Goal: Task Accomplishment & Management: Complete application form

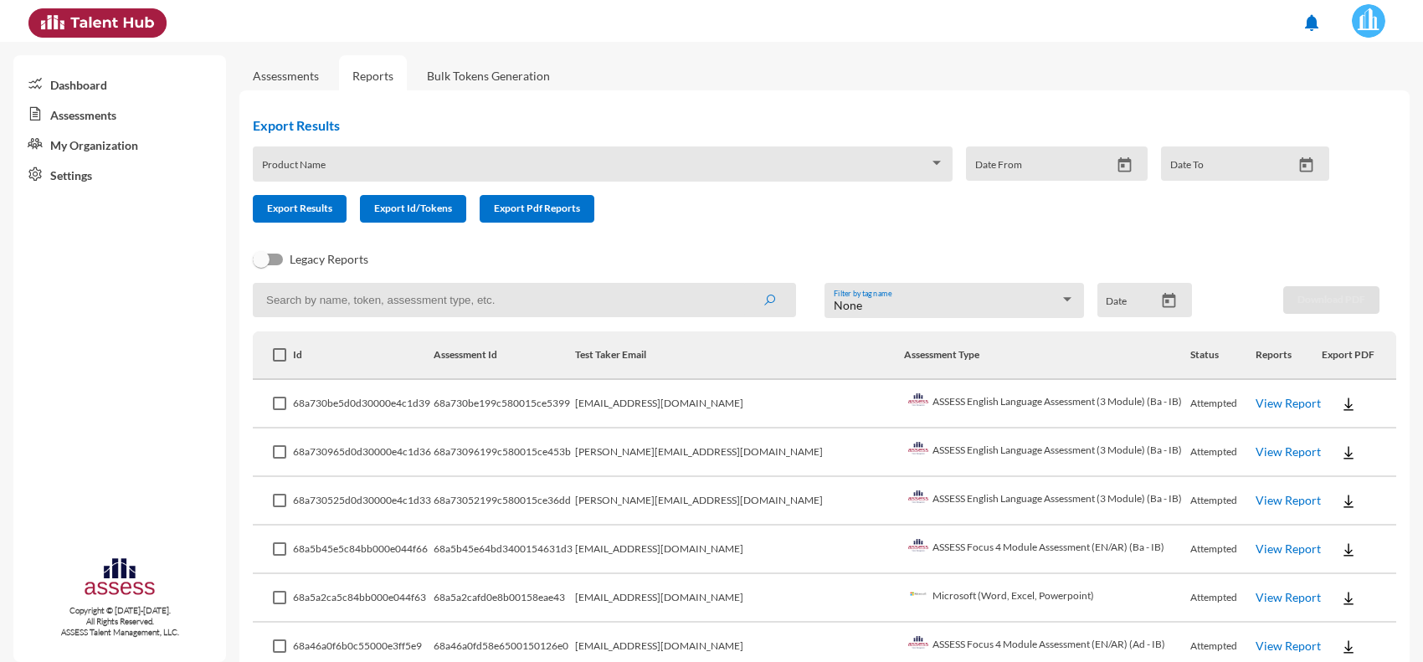
click at [311, 82] on link "Assessments" at bounding box center [285, 75] width 93 height 41
click at [308, 75] on link "Assessments" at bounding box center [286, 76] width 66 height 14
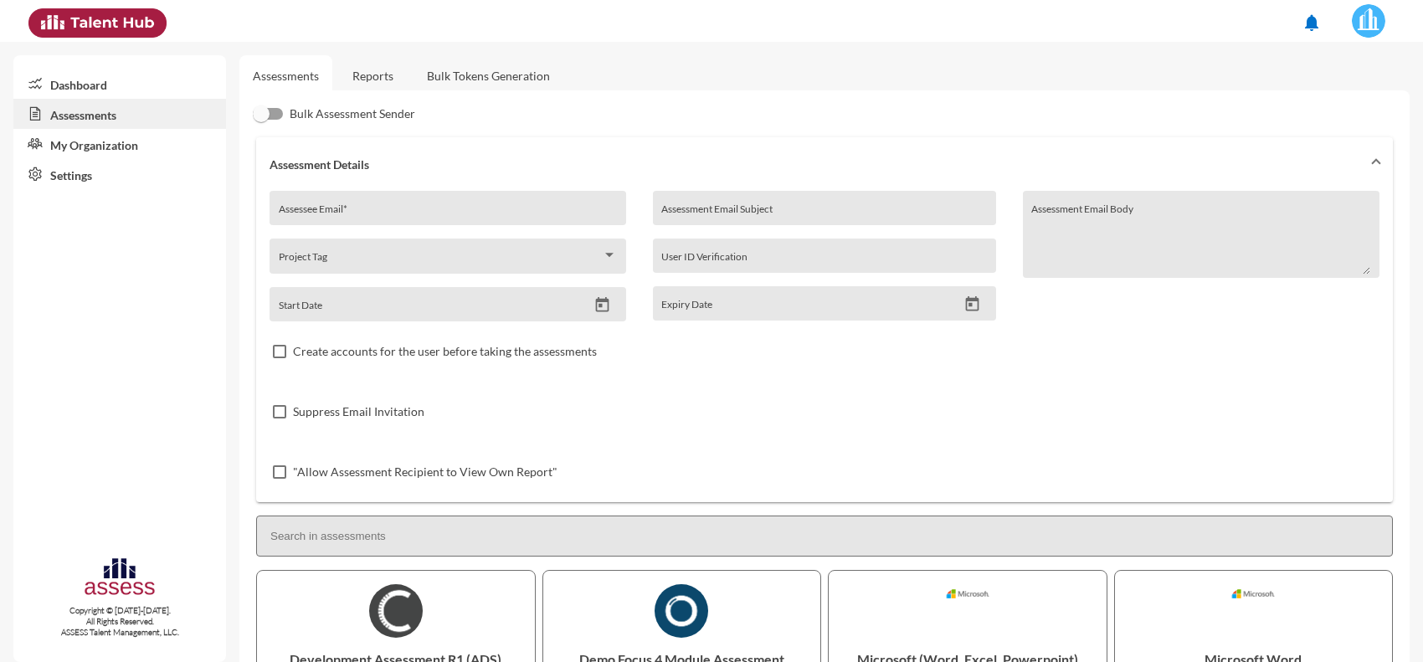
click at [482, 216] on input "Assessee Email *" at bounding box center [448, 214] width 339 height 13
paste input "[EMAIL_ADDRESS][DOMAIN_NAME]"
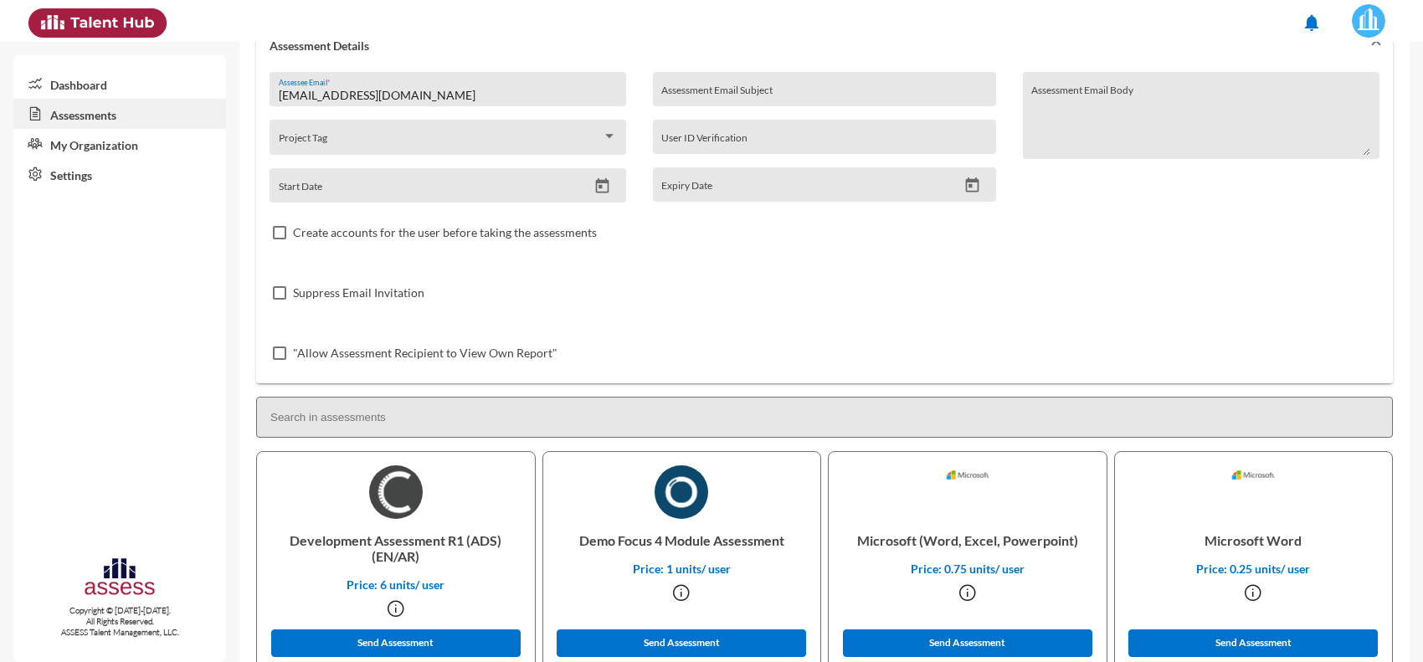
scroll to position [419, 0]
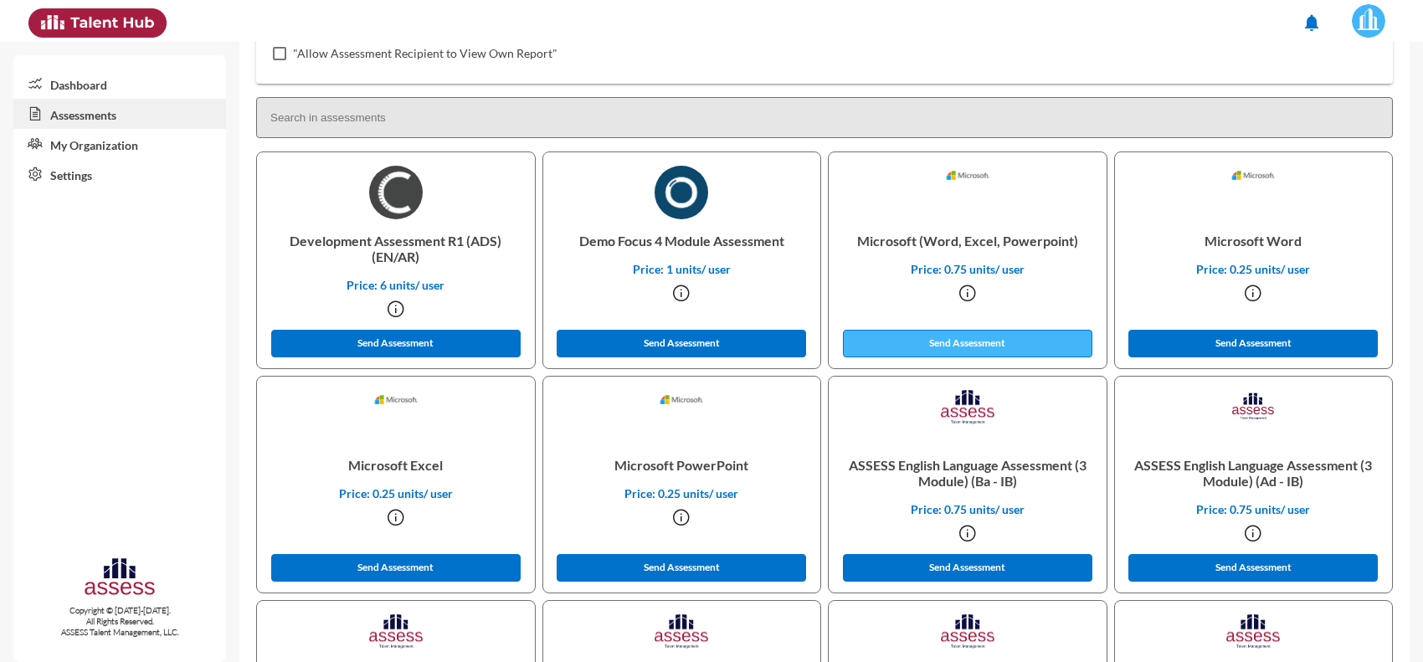
type input "[EMAIL_ADDRESS][DOMAIN_NAME]"
click at [992, 337] on button "Send Assessment" at bounding box center [967, 344] width 249 height 28
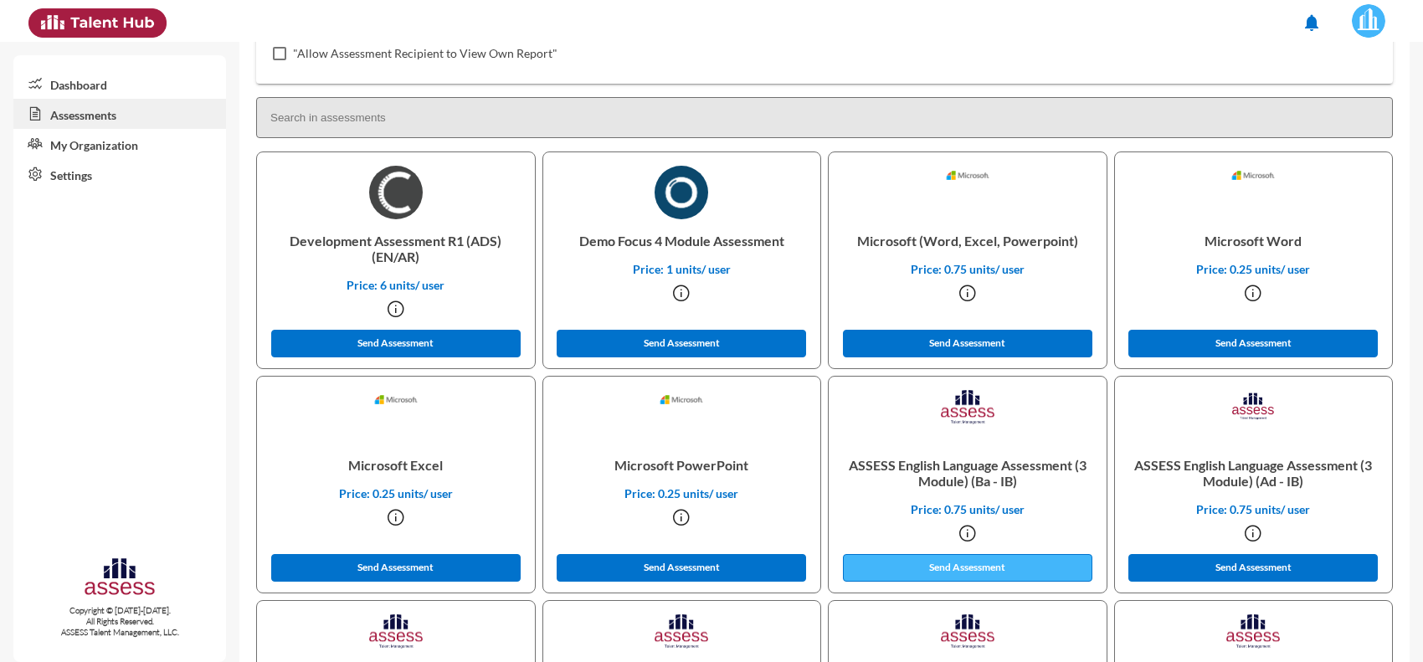
click at [993, 576] on button "Send Assessment" at bounding box center [967, 568] width 249 height 28
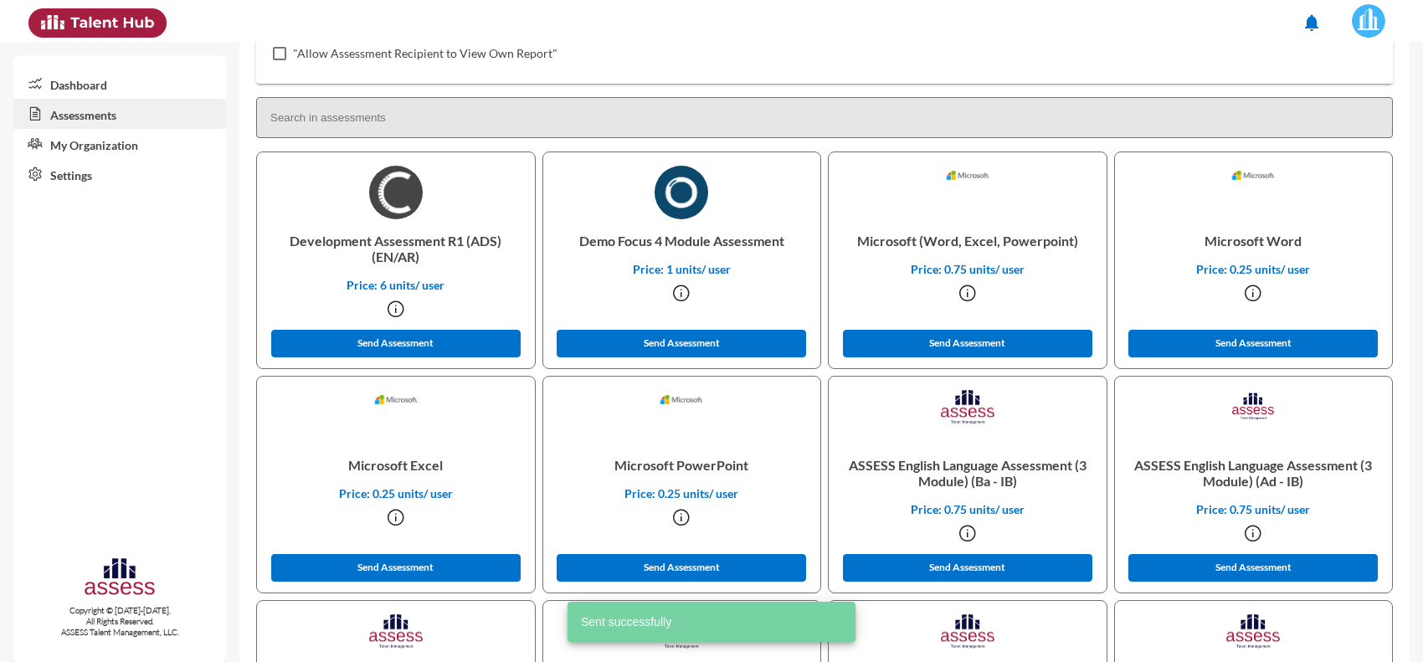
scroll to position [0, 0]
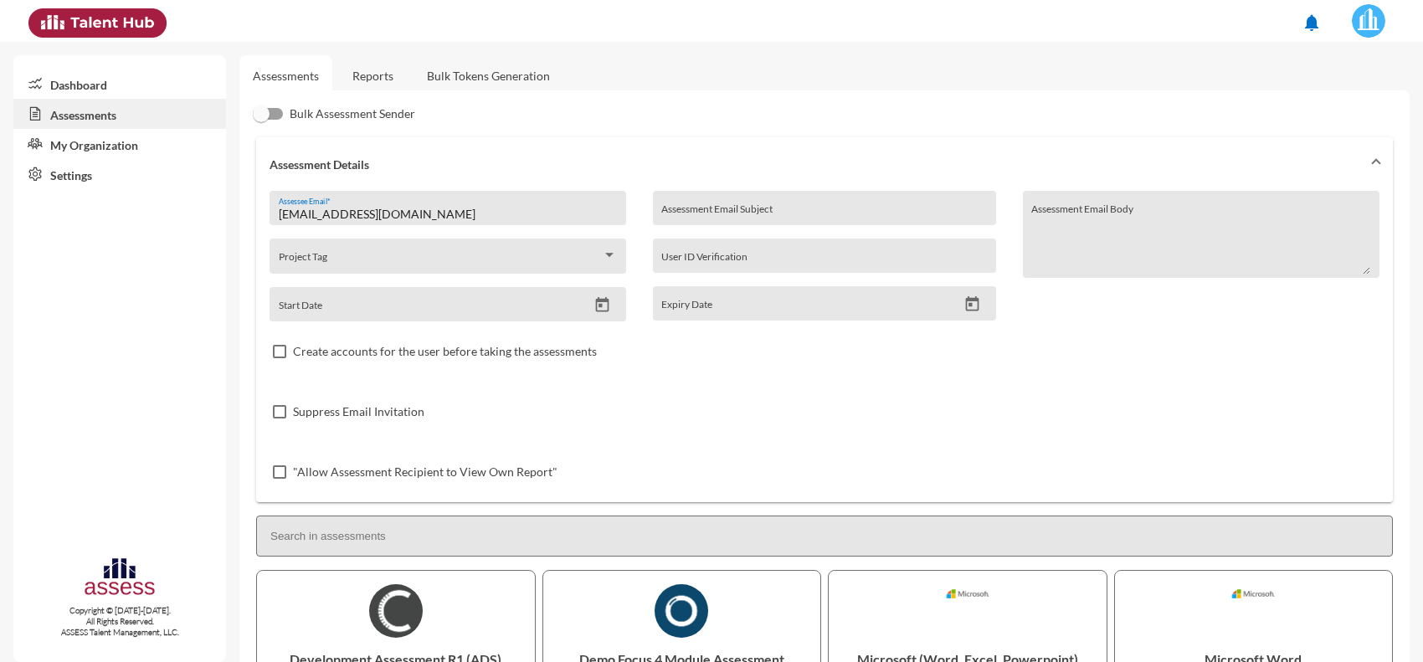
click at [383, 74] on link "Reports" at bounding box center [373, 75] width 68 height 41
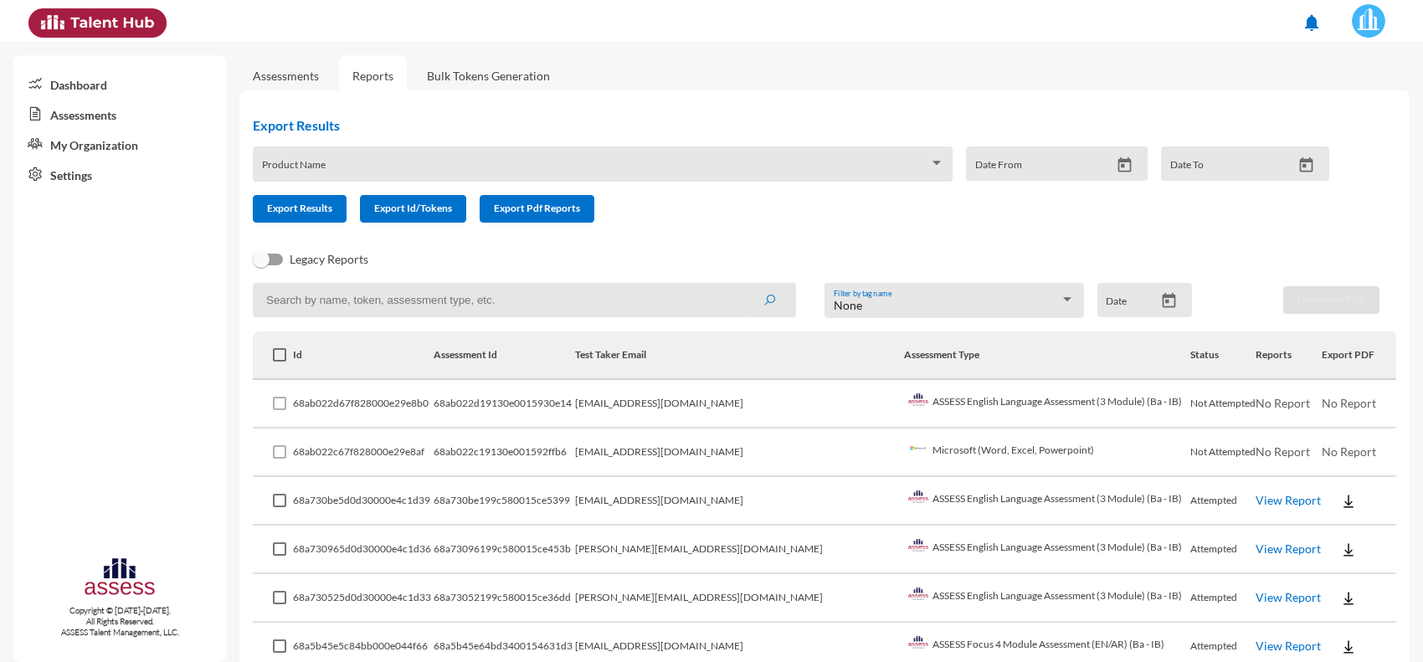
click at [301, 69] on link "Assessments" at bounding box center [286, 76] width 66 height 14
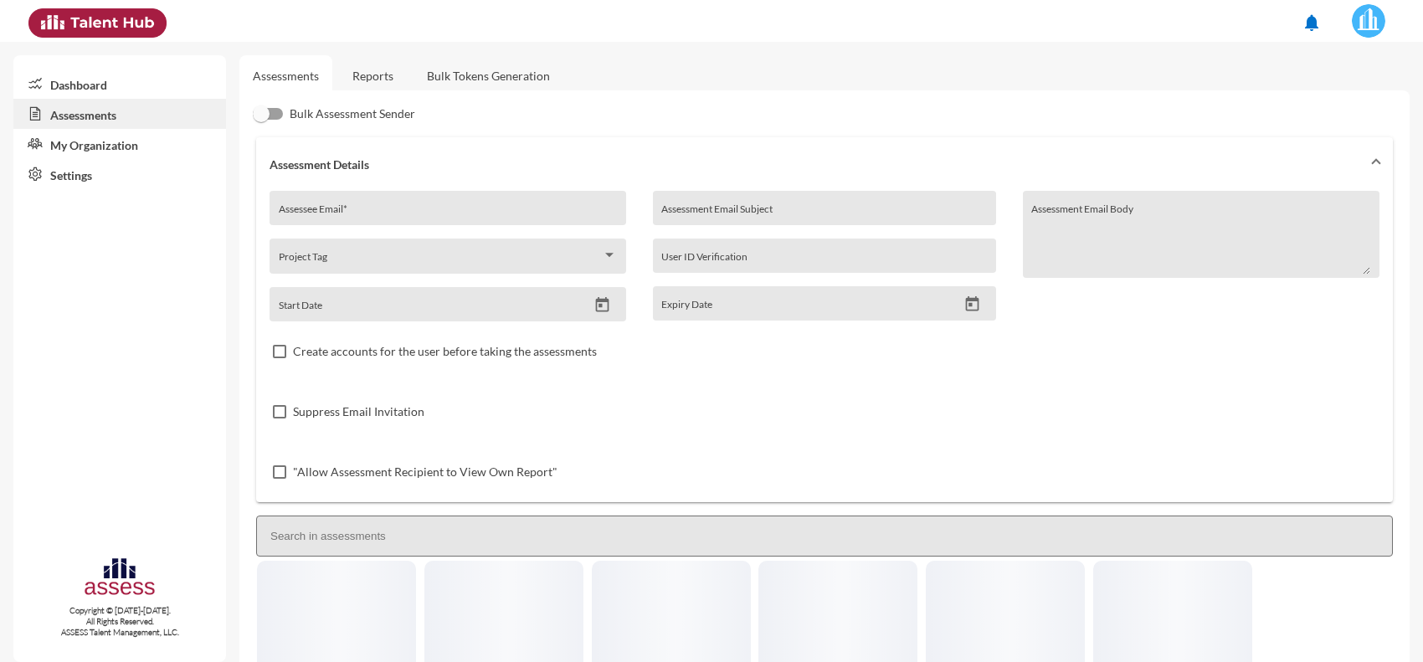
click at [404, 214] on input "Assessee Email *" at bounding box center [448, 214] width 339 height 13
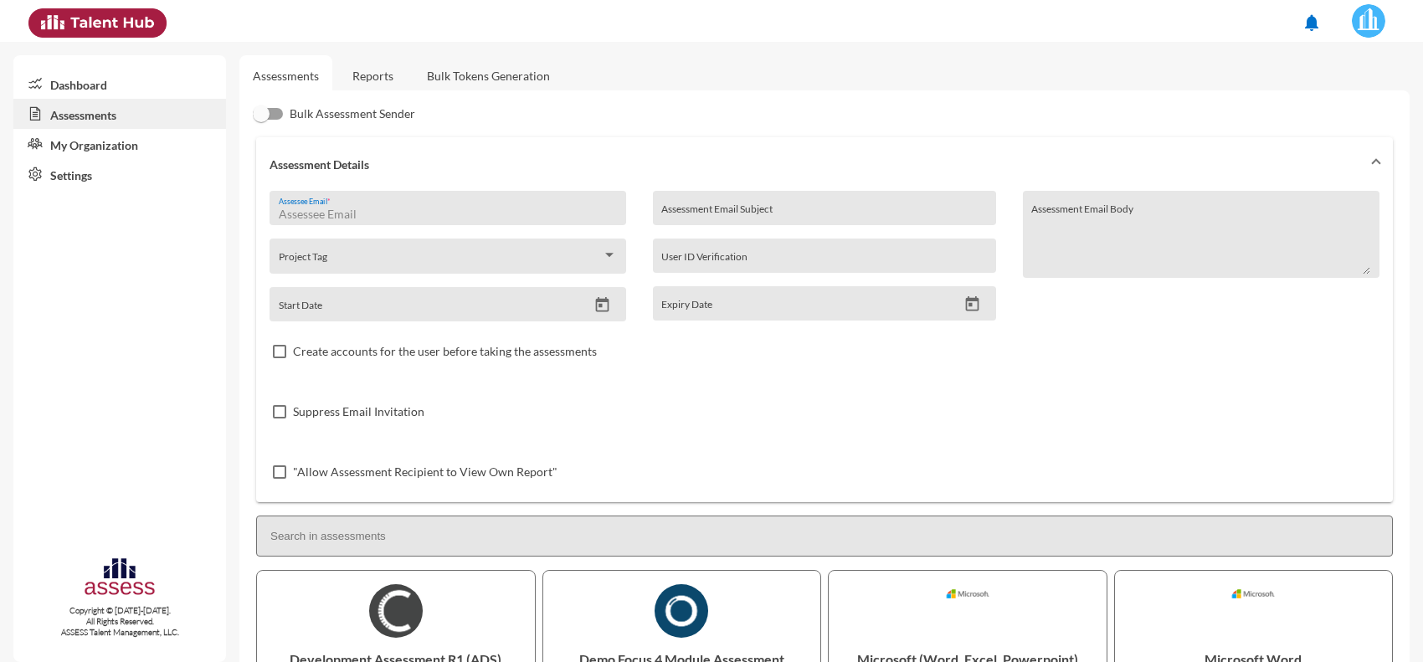
paste input "[PERSON_NAME][EMAIL_ADDRESS][PERSON_NAME][DOMAIN_NAME]"
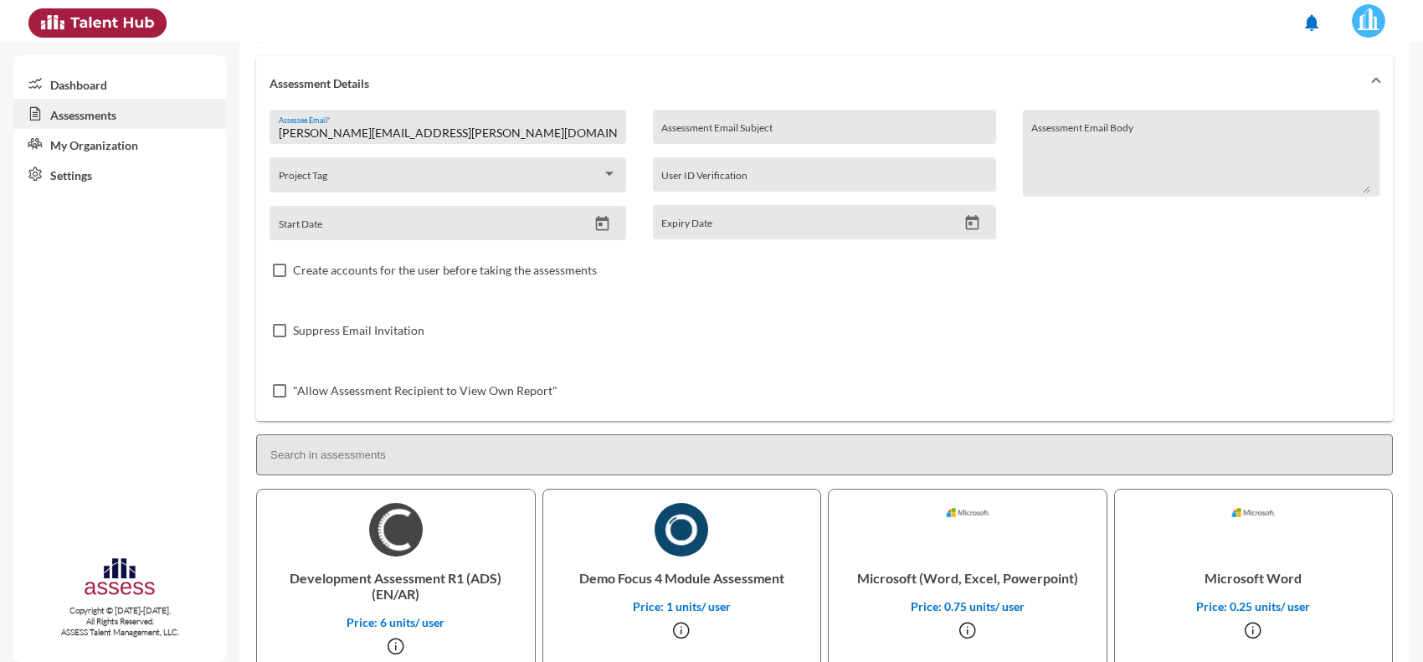
scroll to position [314, 0]
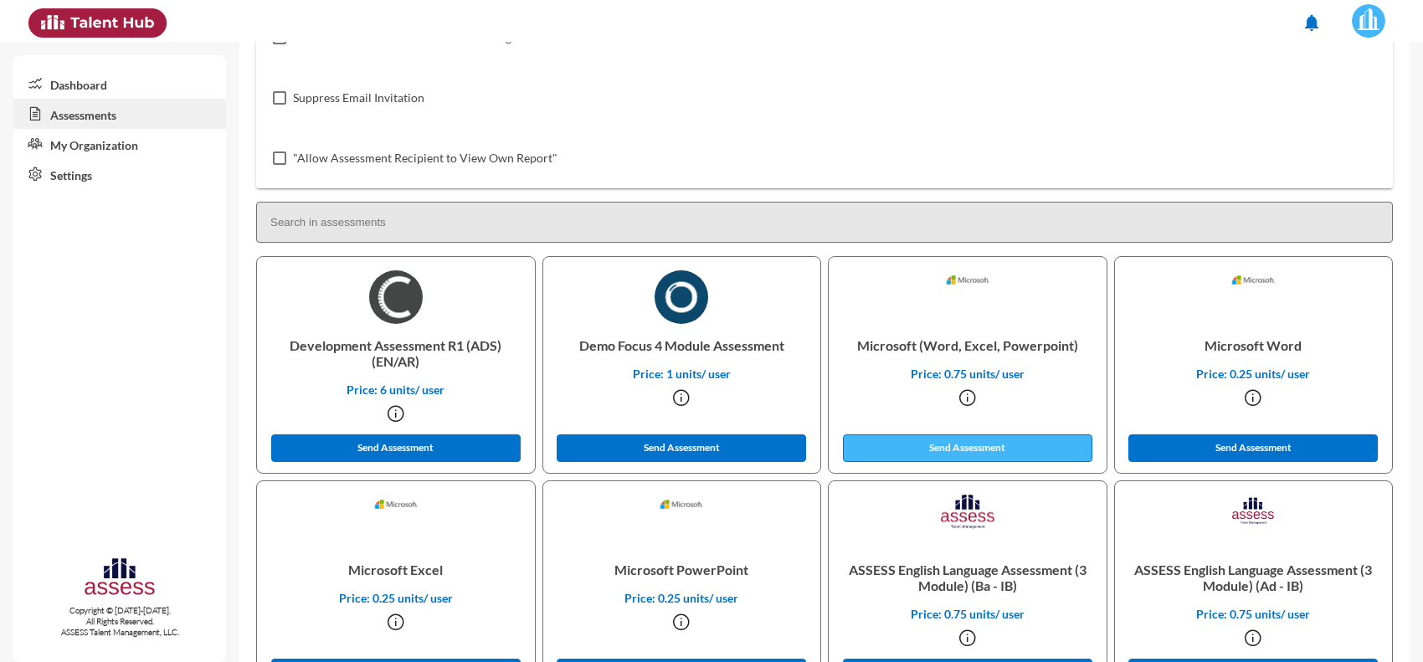
type input "[PERSON_NAME][EMAIL_ADDRESS][PERSON_NAME][DOMAIN_NAME]"
click at [919, 452] on button "Send Assessment" at bounding box center [967, 448] width 249 height 28
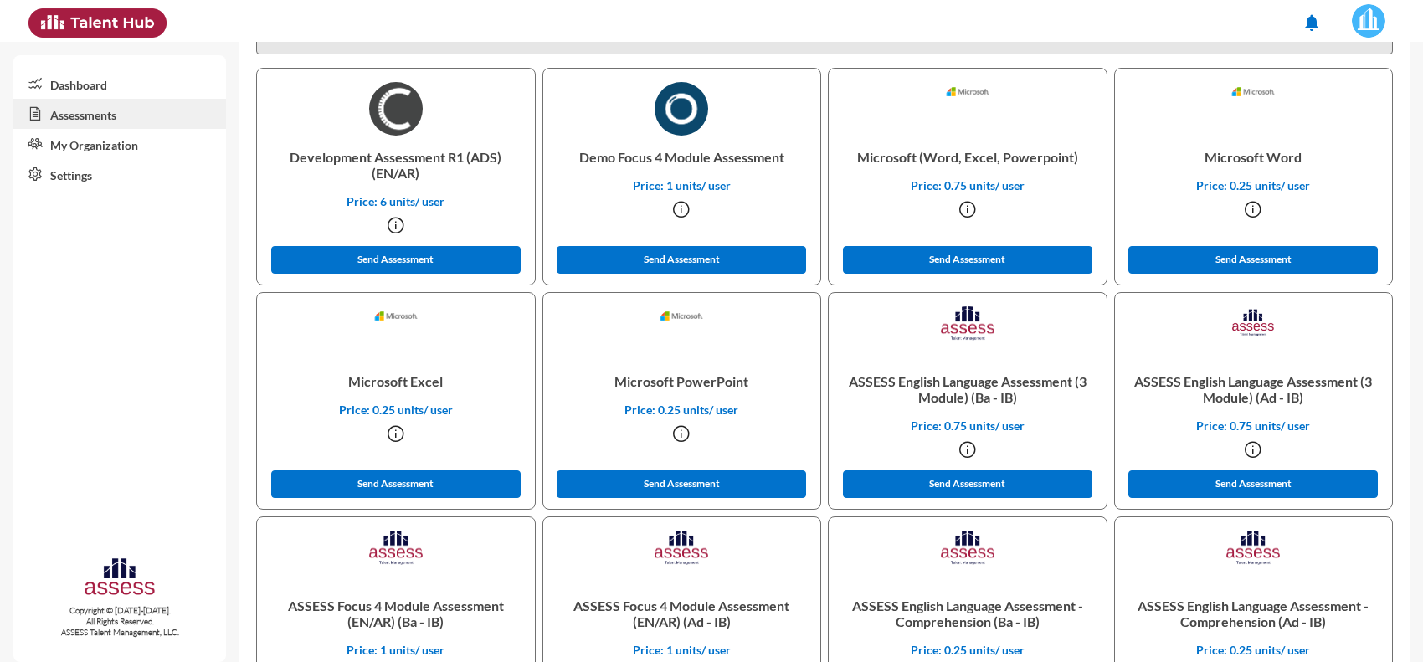
scroll to position [523, 0]
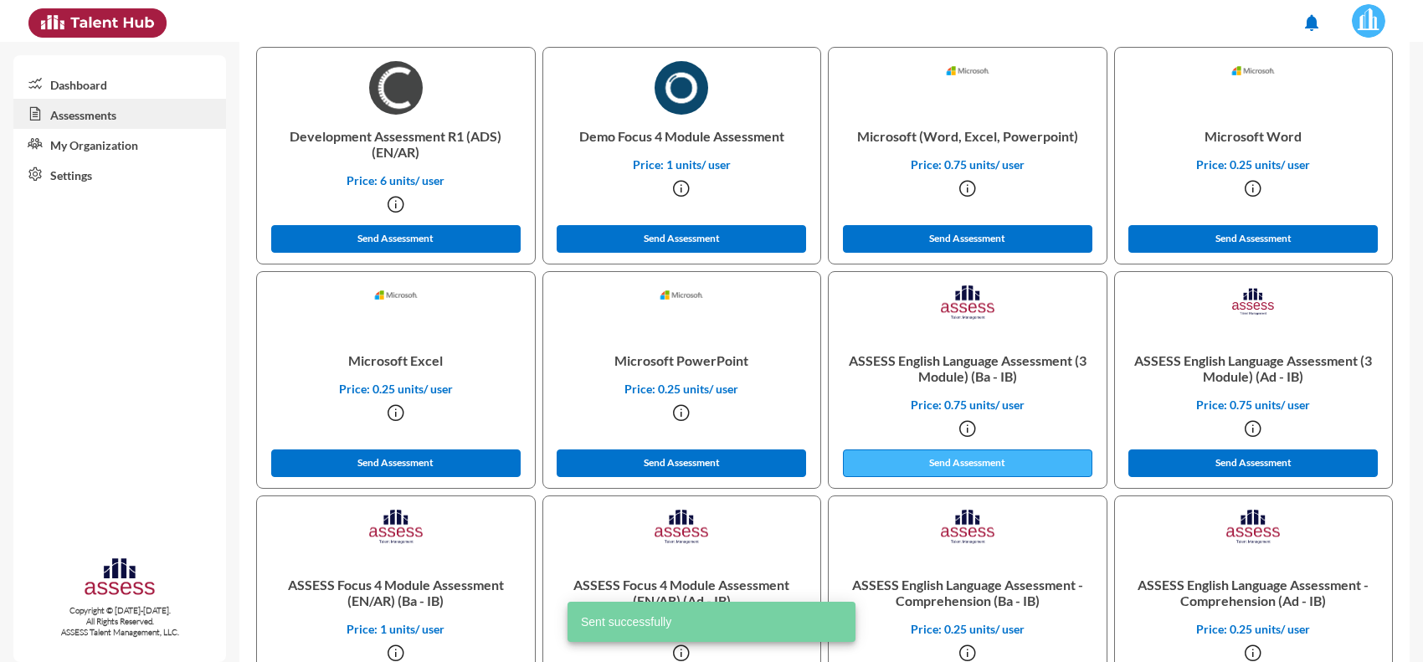
click at [957, 470] on button "Send Assessment" at bounding box center [967, 464] width 249 height 28
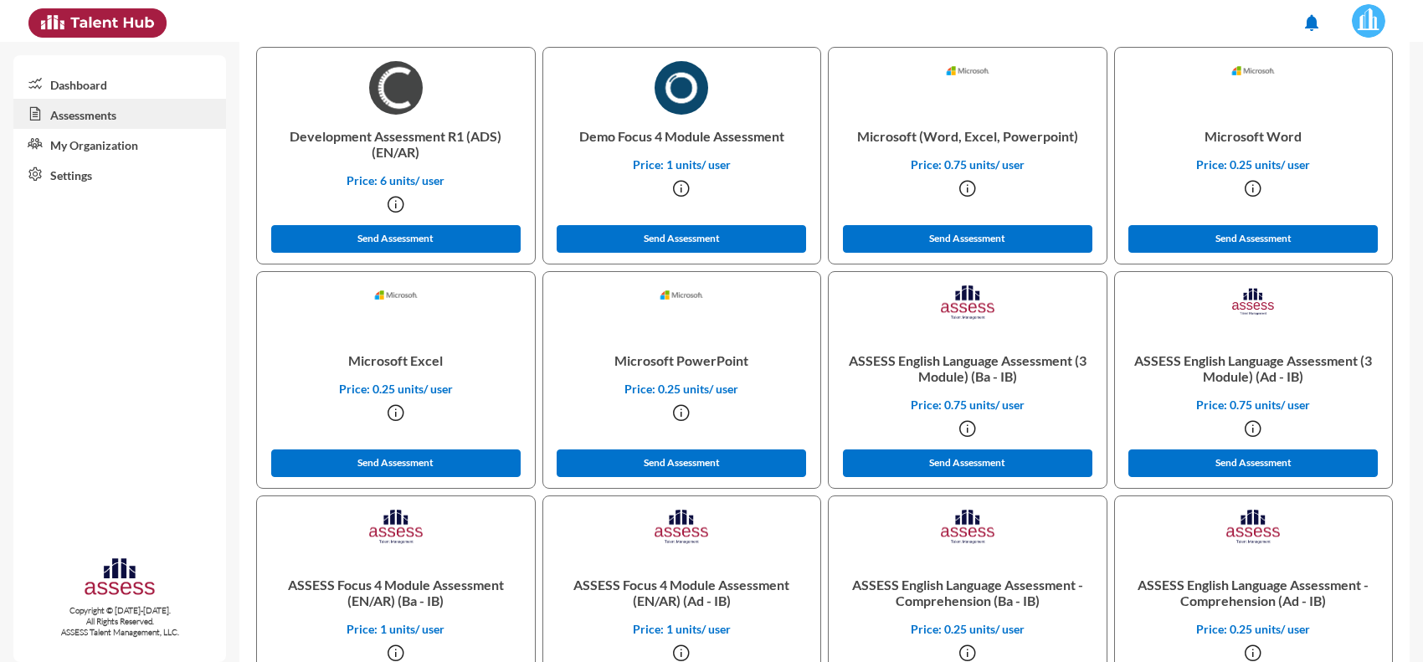
scroll to position [0, 0]
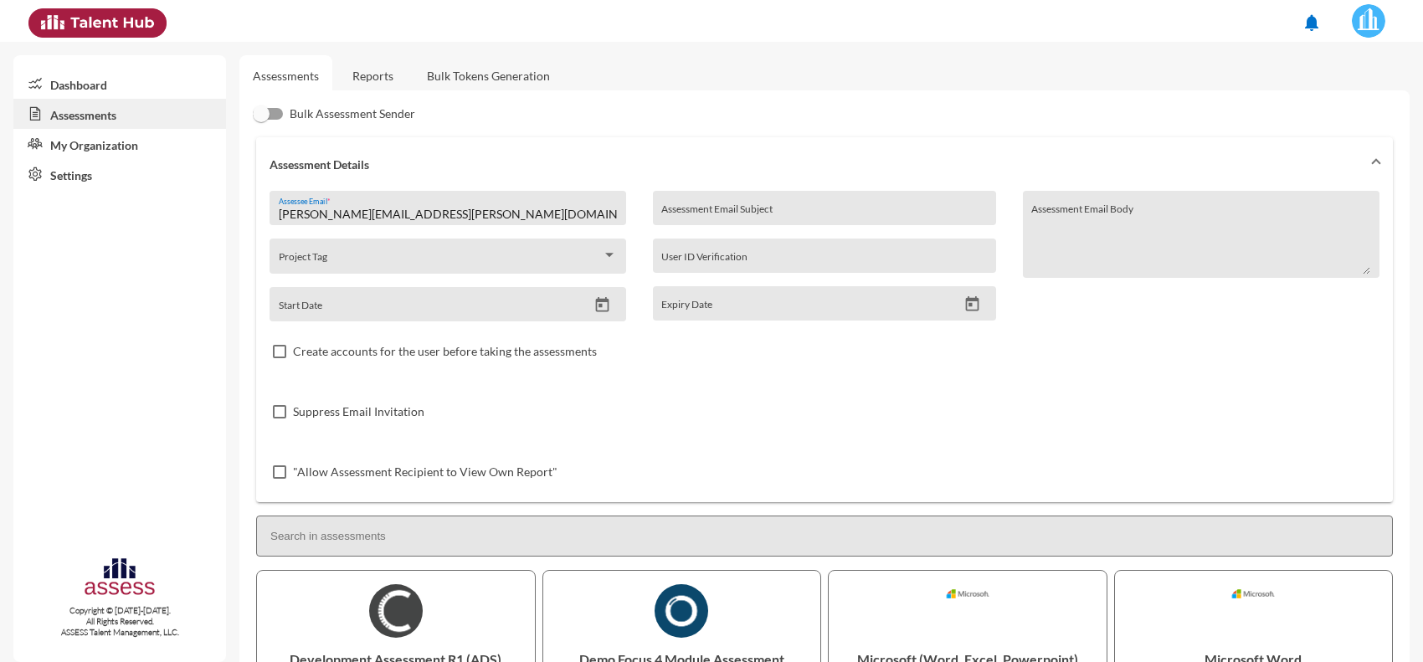
drag, startPoint x: 453, startPoint y: 210, endPoint x: 167, endPoint y: 212, distance: 285.5
click at [167, 212] on mat-sidenav-container "Dashboard Assessments My Organization Settings Copyright © [DATE]-[DATE]. All R…" at bounding box center [711, 352] width 1423 height 620
paste input "[PERSON_NAME]"
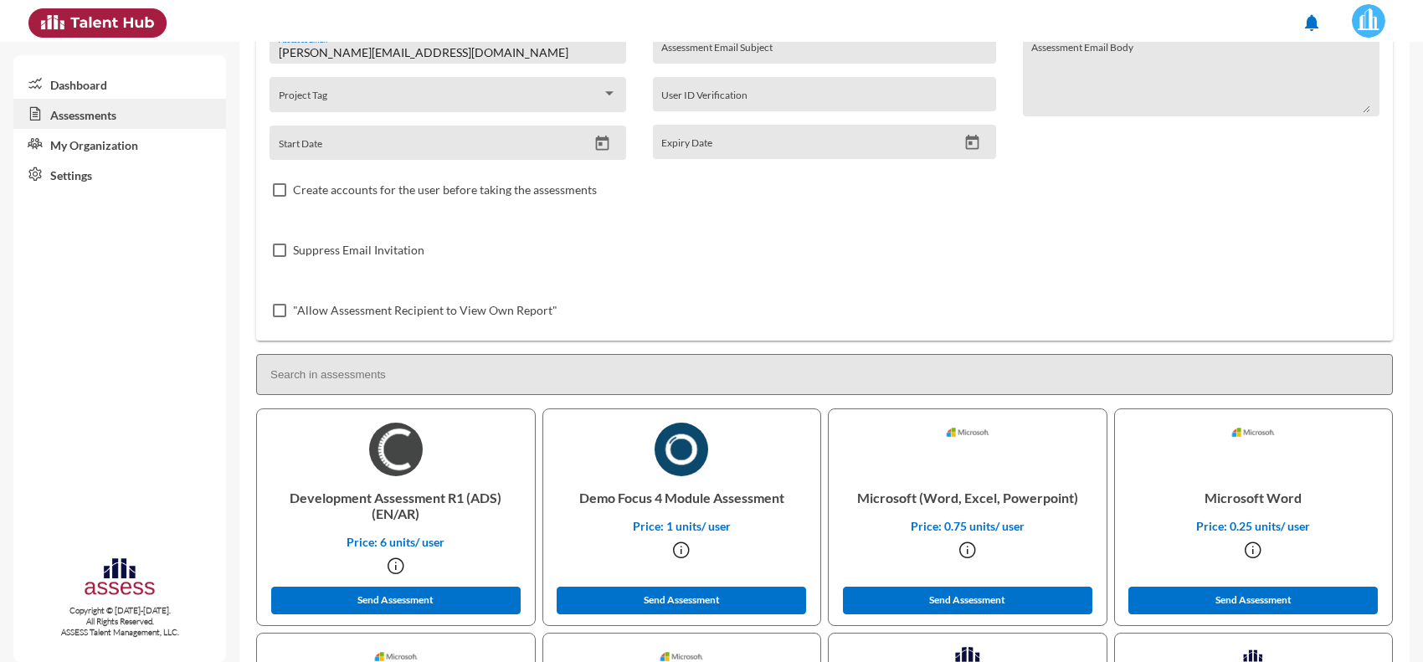
scroll to position [314, 0]
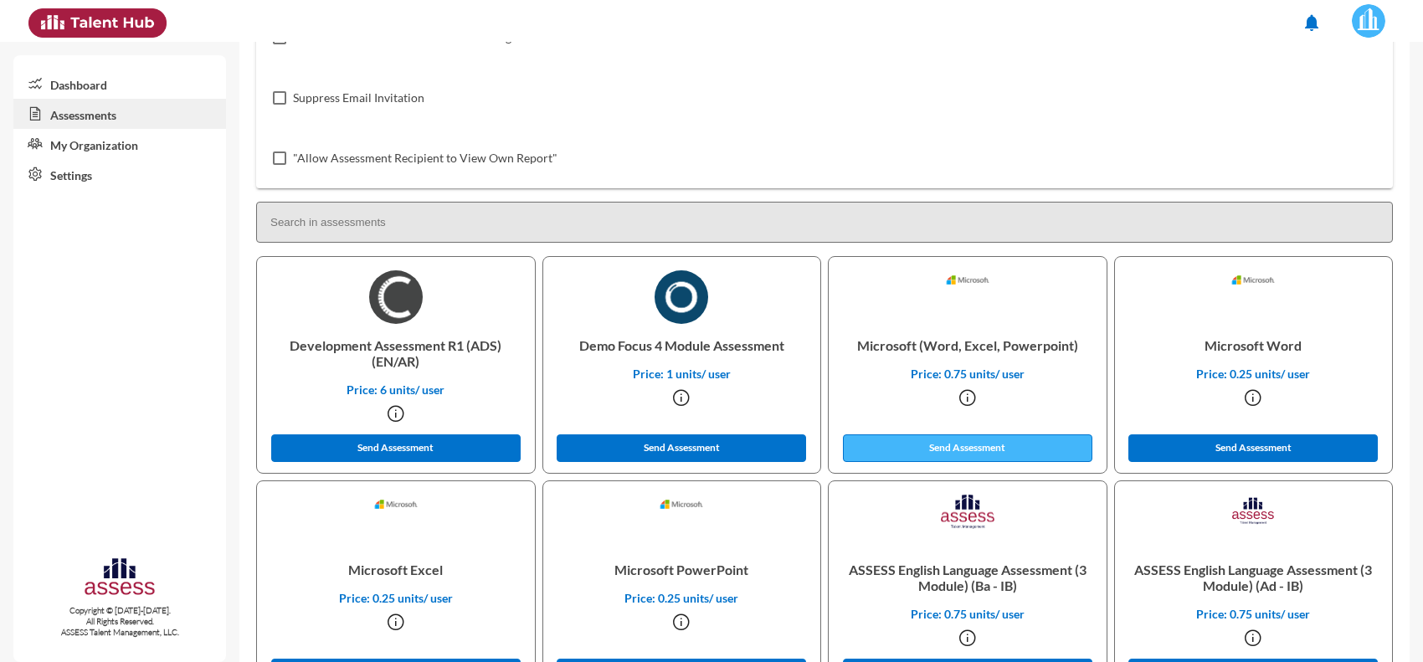
type input "[PERSON_NAME][EMAIL_ADDRESS][DOMAIN_NAME]"
click at [900, 444] on button "Send Assessment" at bounding box center [967, 448] width 249 height 28
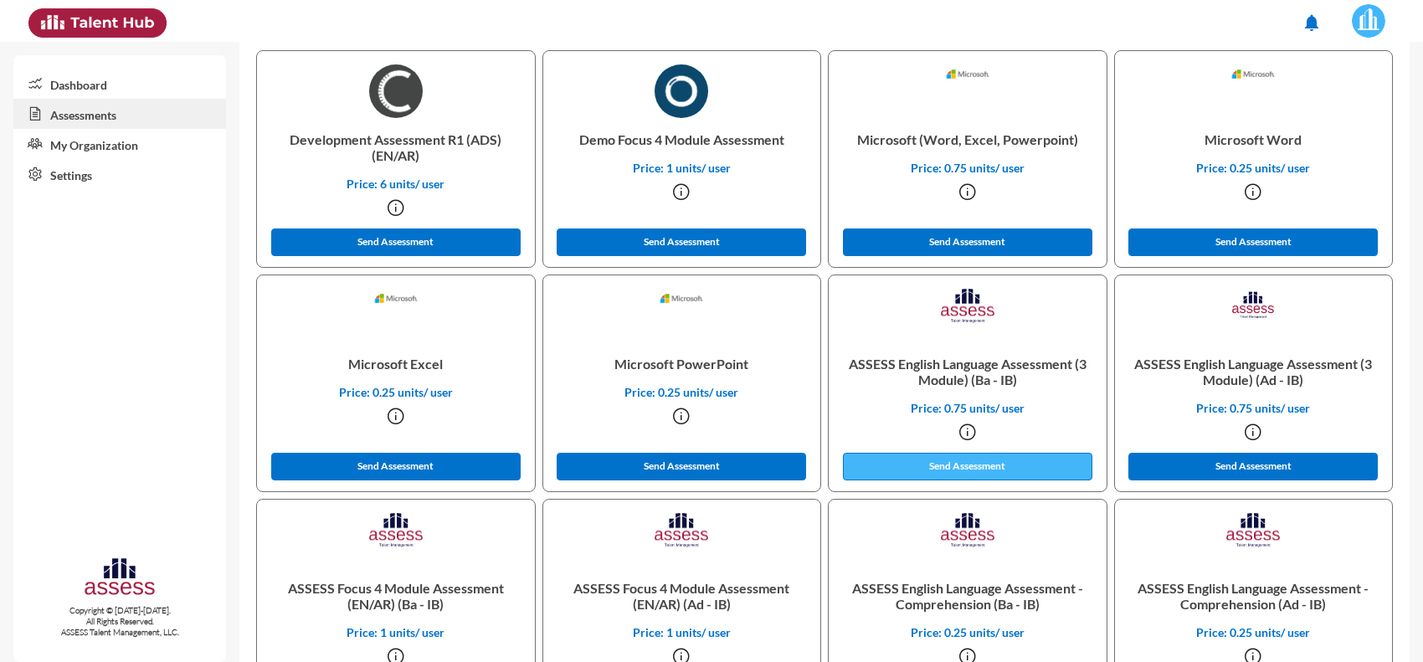
scroll to position [523, 0]
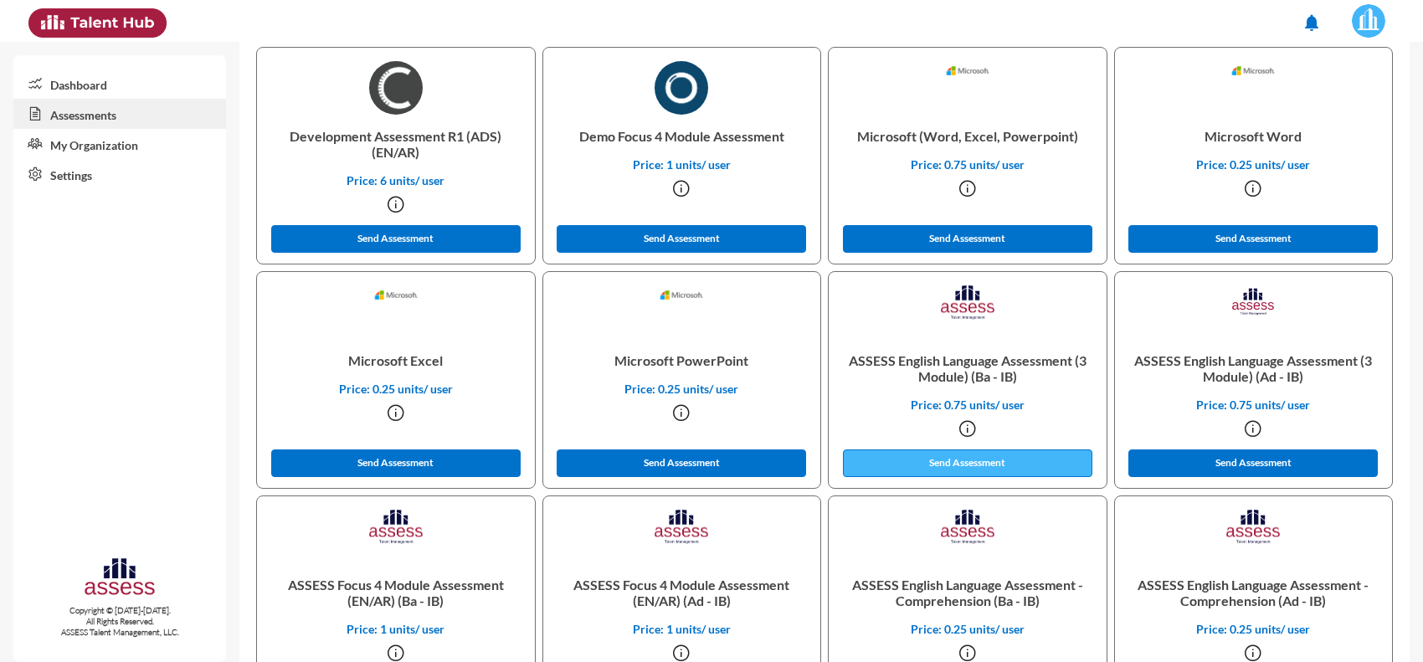
click at [902, 465] on button "Send Assessment" at bounding box center [967, 464] width 249 height 28
